Goal: Task Accomplishment & Management: Use online tool/utility

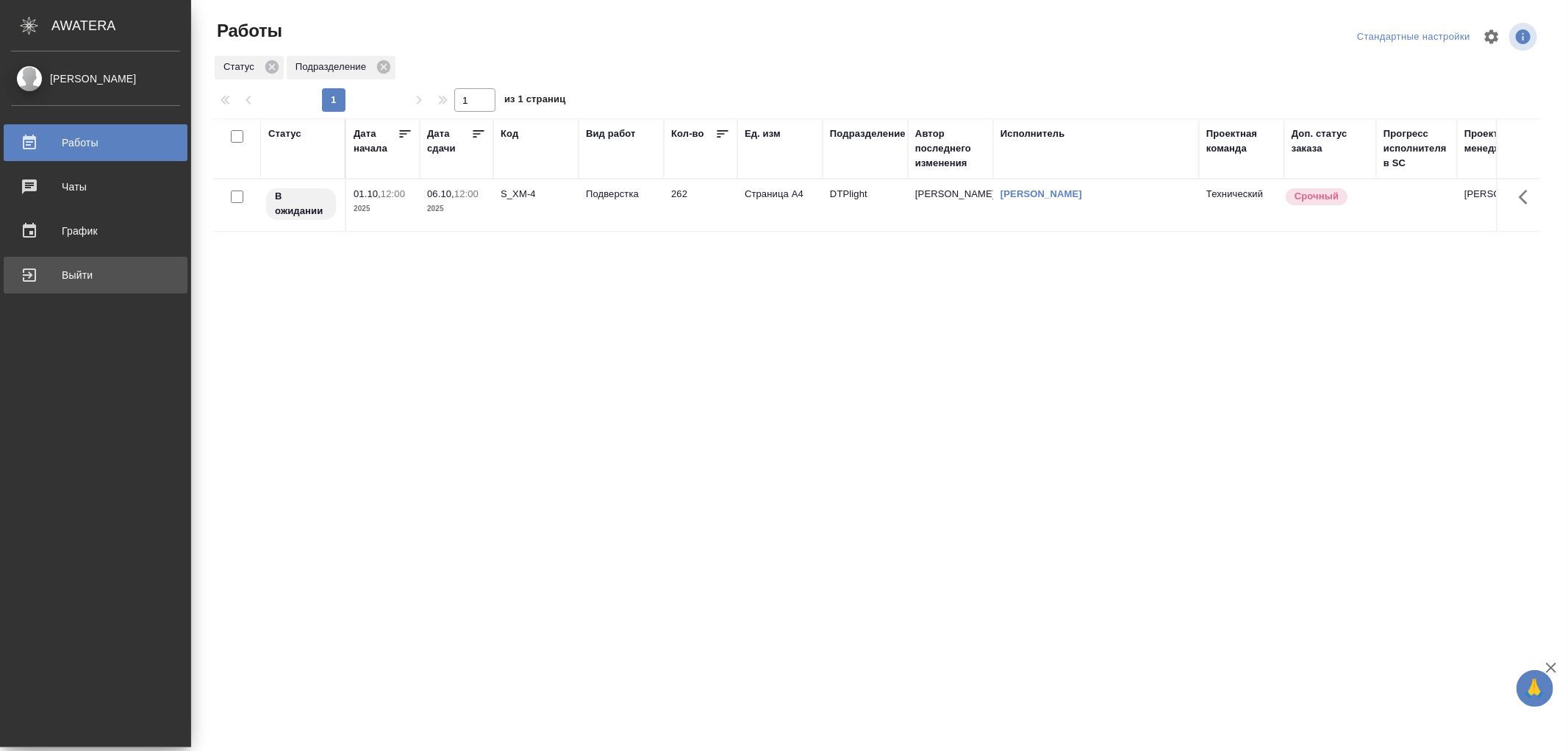
click at [33, 278] on div "Выйти" at bounding box center [95, 274] width 169 height 22
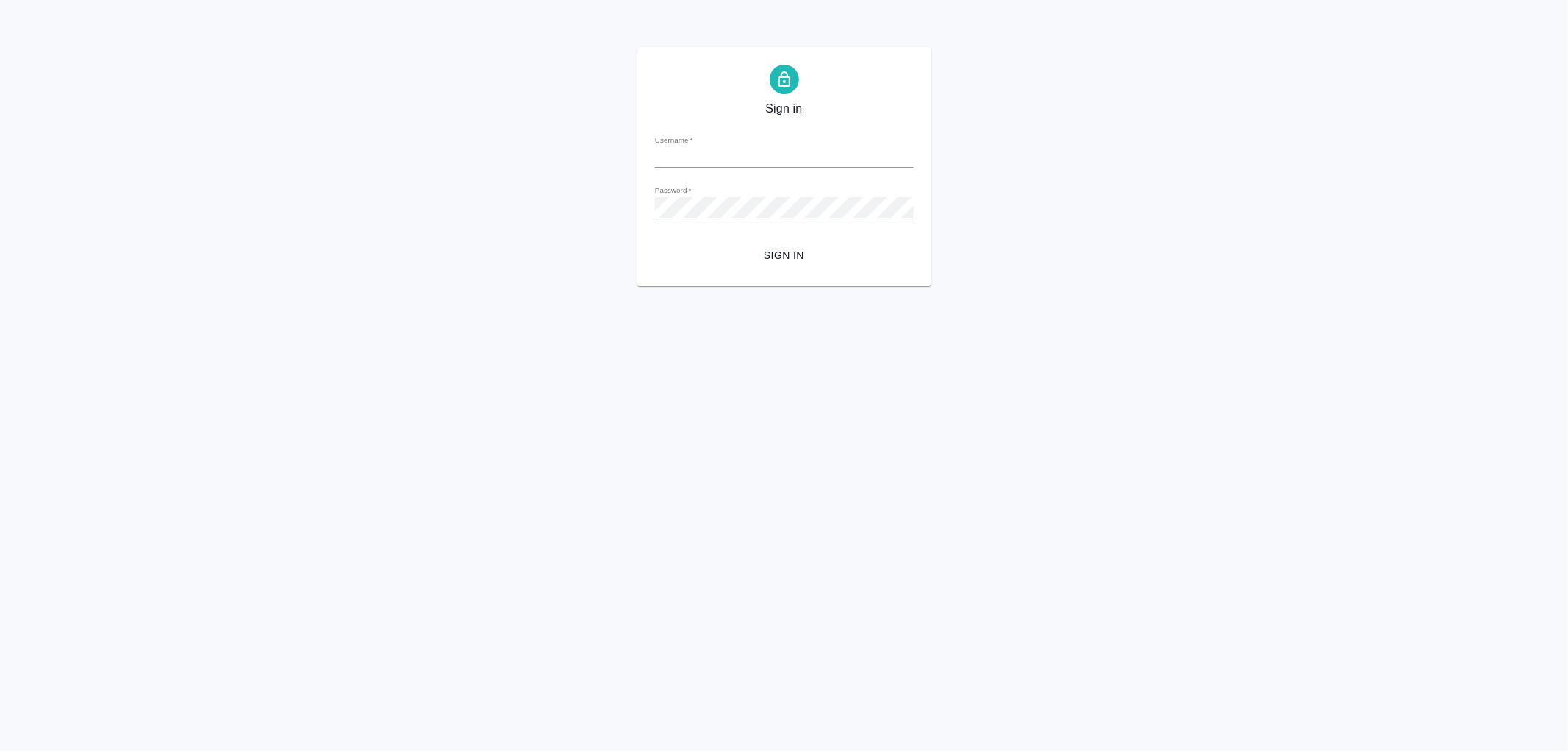
type input "v.aleksandrova@awatera.com"
click at [790, 252] on span "Sign in" at bounding box center [784, 255] width 235 height 18
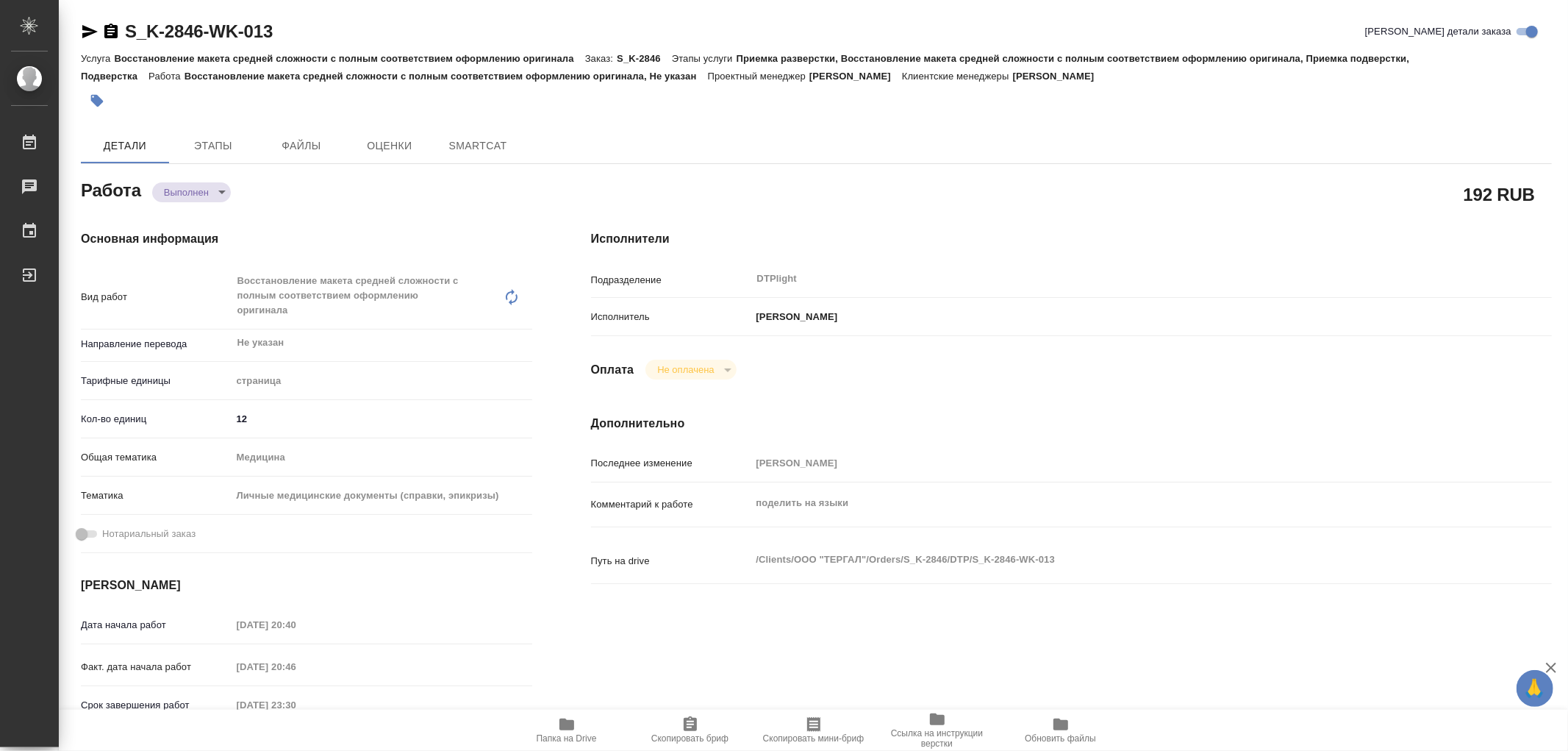
type textarea "x"
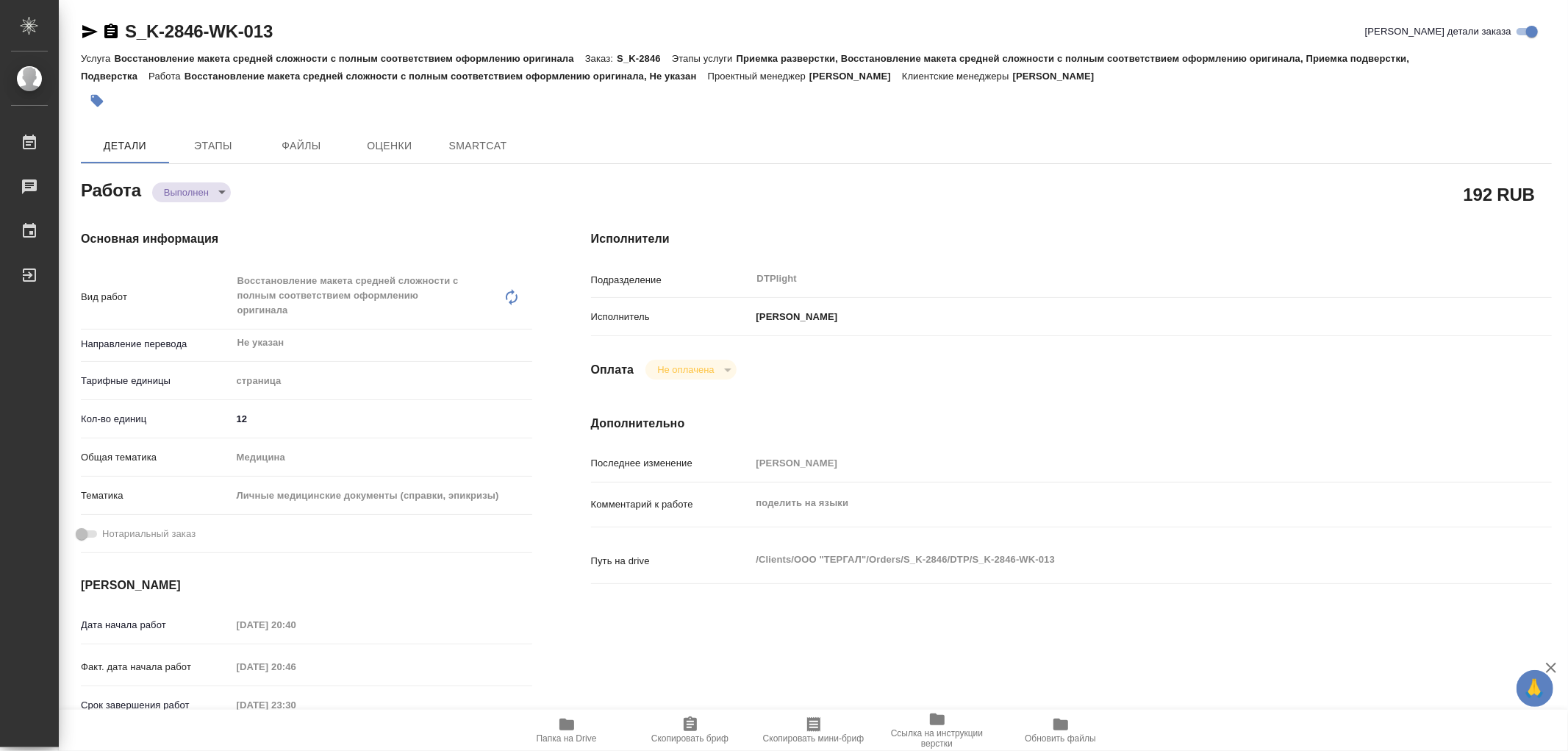
type textarea "x"
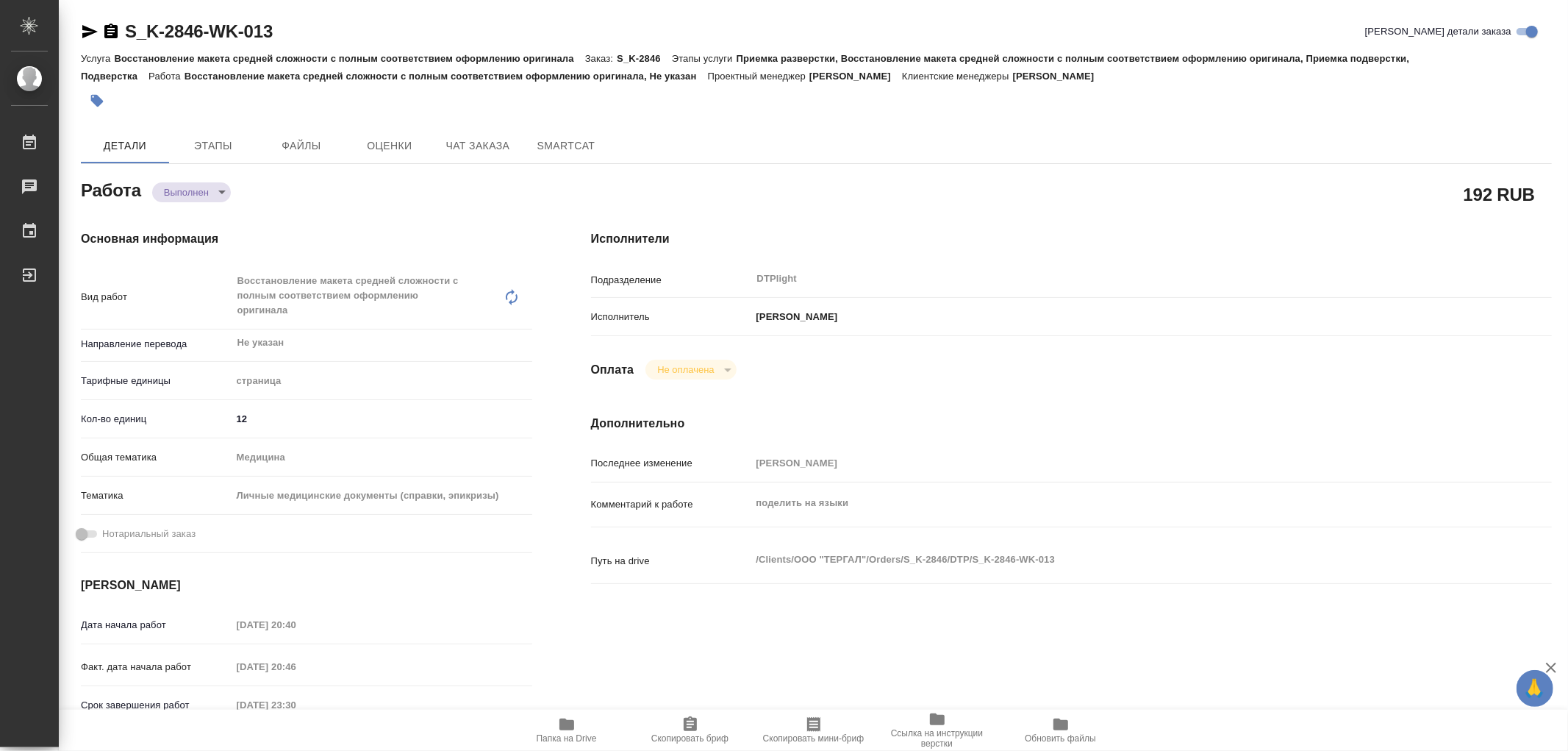
type textarea "x"
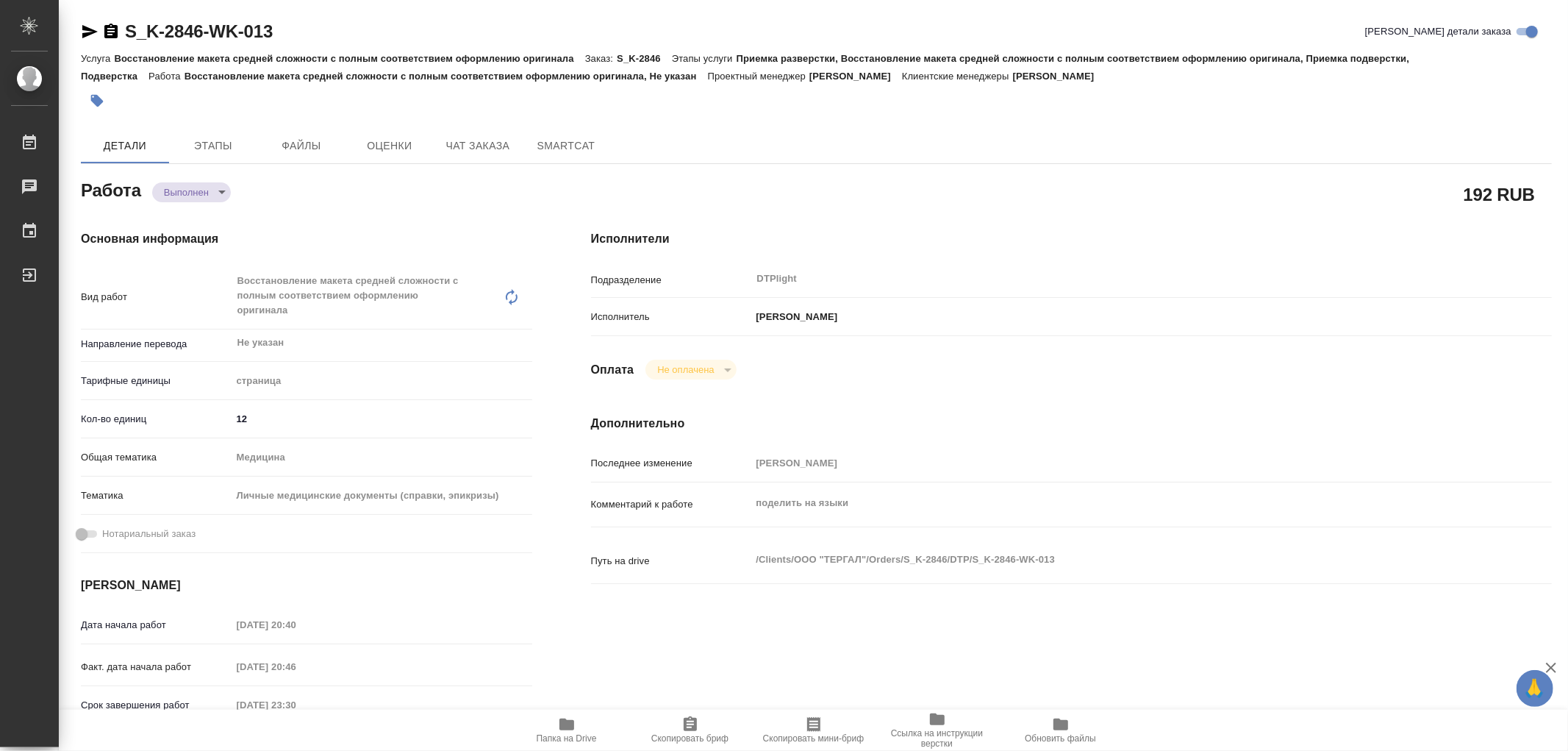
type textarea "x"
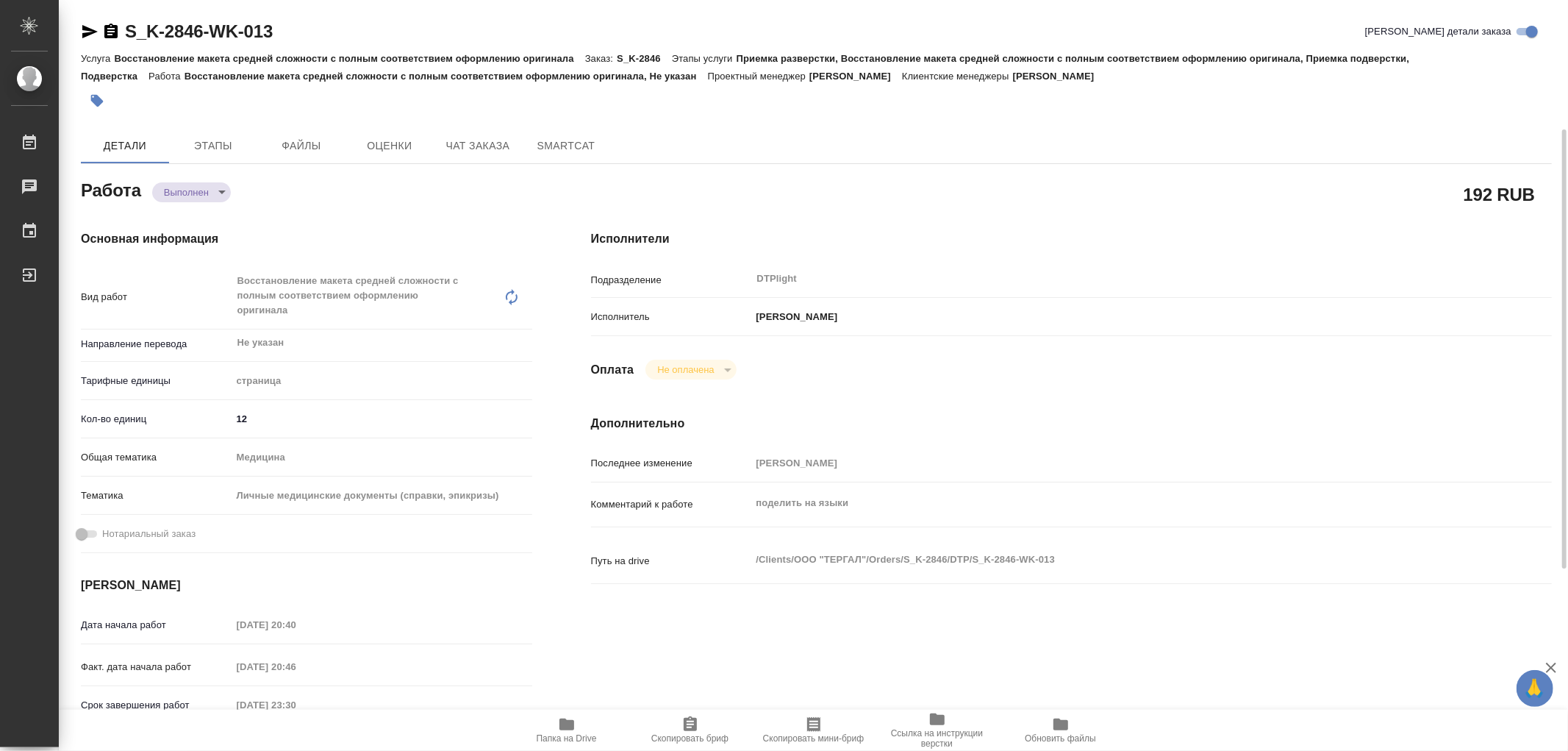
scroll to position [81, 0]
